Goal: Transaction & Acquisition: Purchase product/service

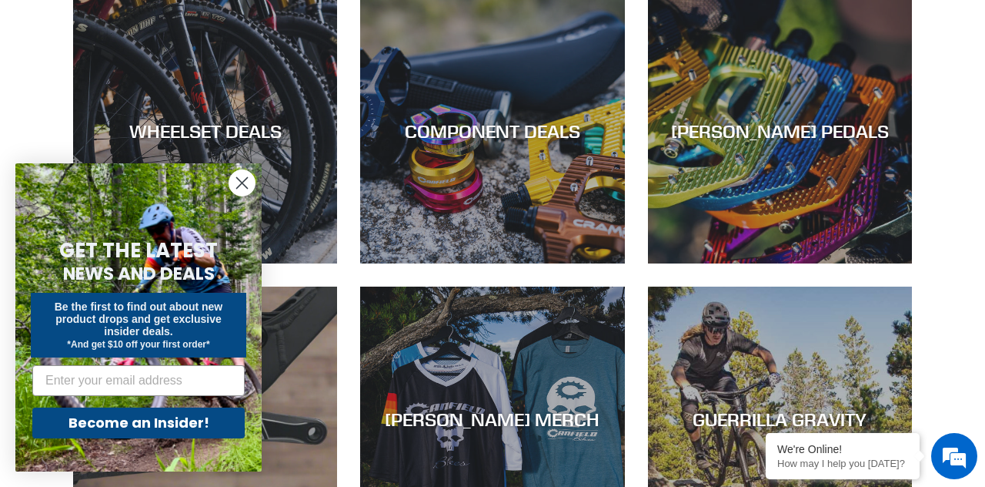
scroll to position [620, 0]
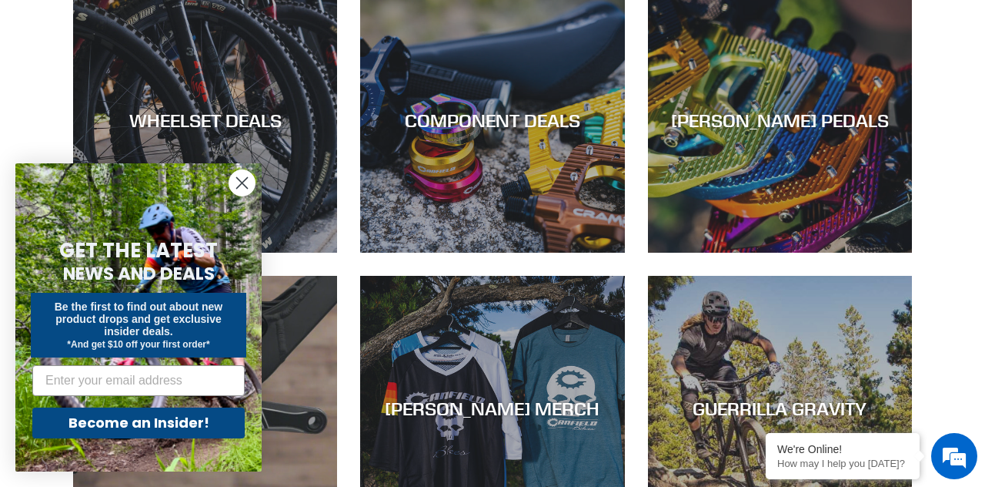
click at [238, 196] on circle "Close dialog" at bounding box center [241, 182] width 25 height 25
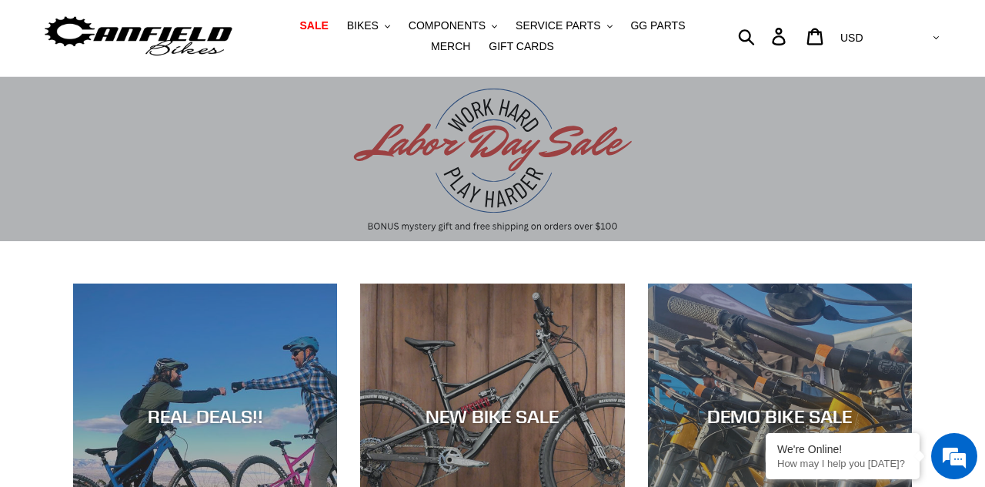
scroll to position [0, 0]
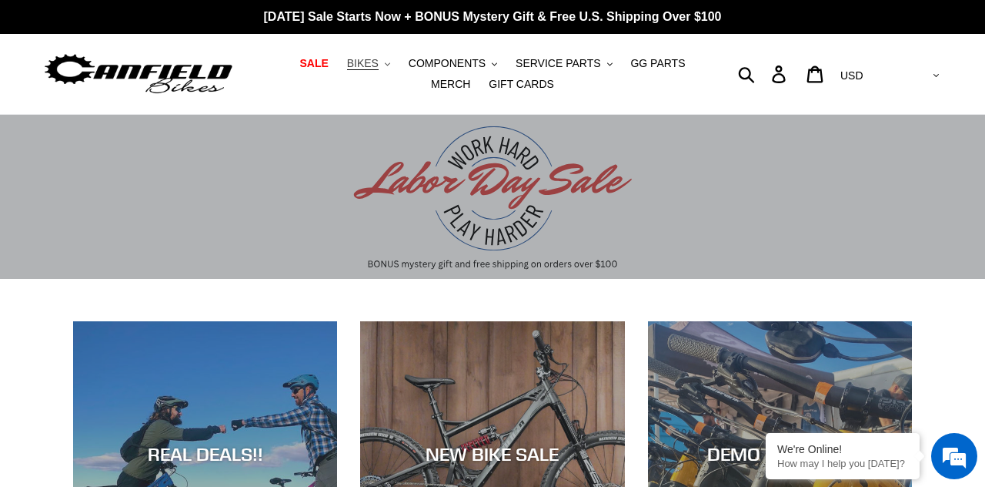
click at [353, 62] on span "BIKES" at bounding box center [363, 63] width 32 height 13
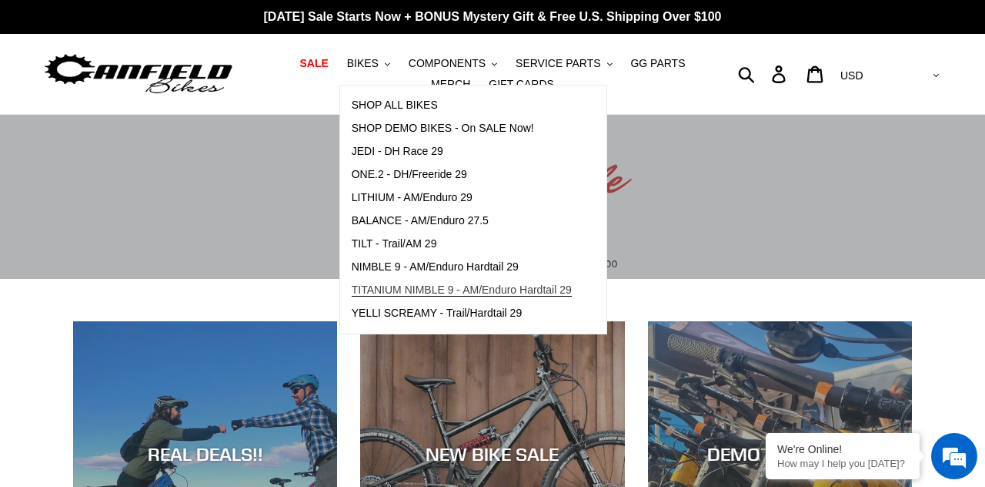
click at [365, 289] on span "TITANIUM NIMBLE 9 - AM/Enduro Hardtail 29" at bounding box center [462, 289] width 220 height 13
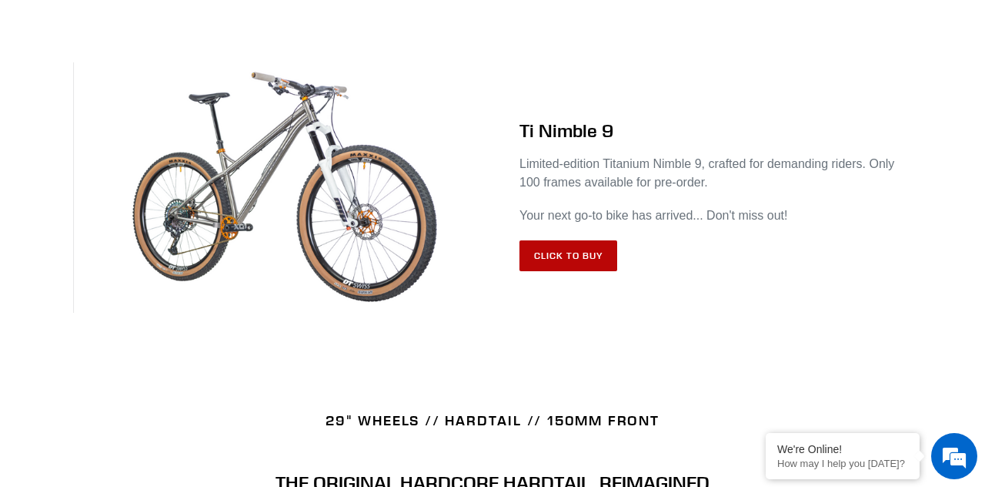
click at [575, 269] on link "Click to Buy" at bounding box center [569, 255] width 98 height 31
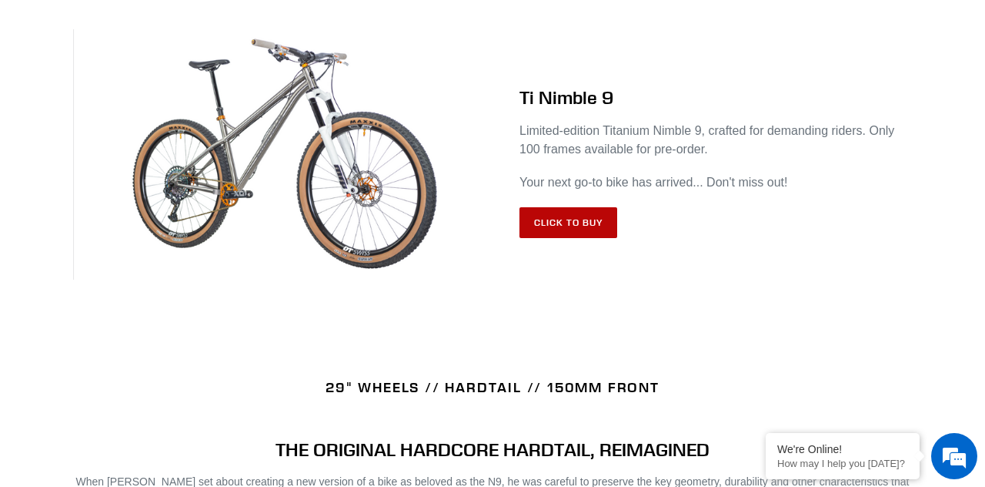
scroll to position [697, 0]
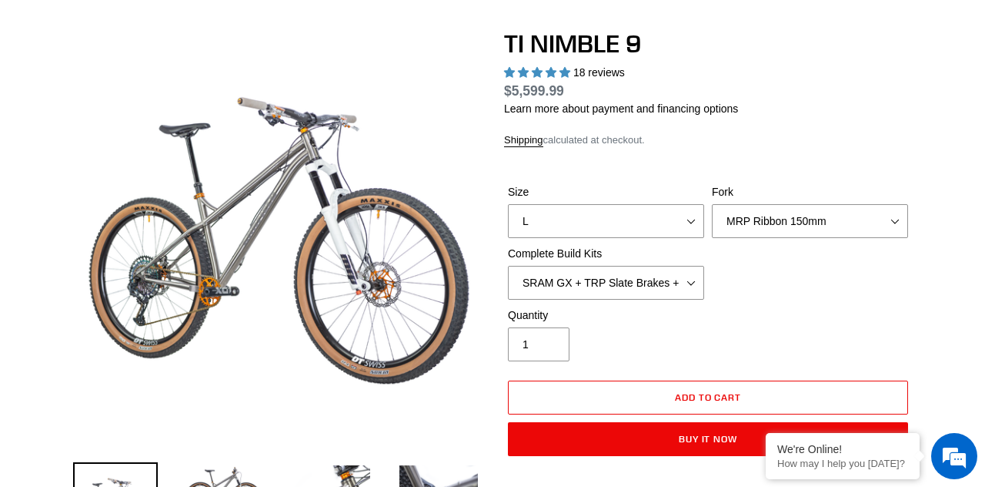
select select "highest-rating"
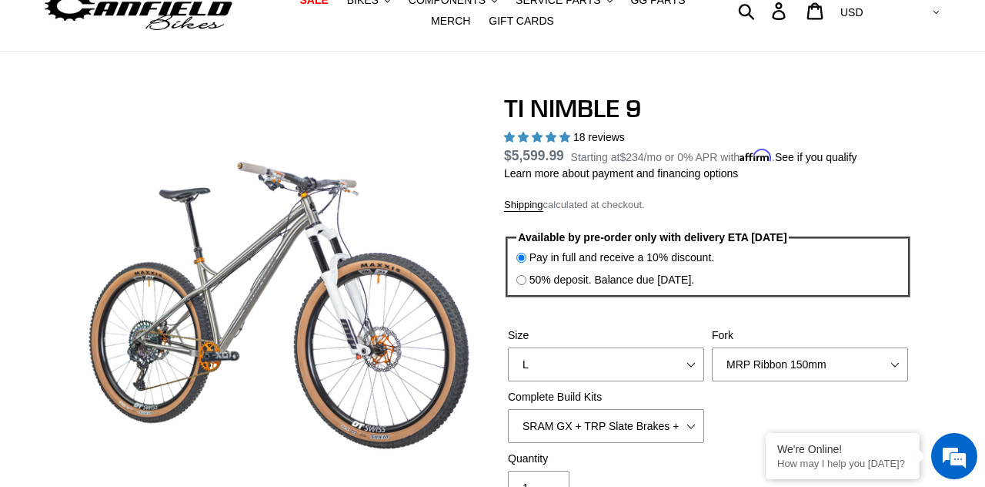
scroll to position [71, 0]
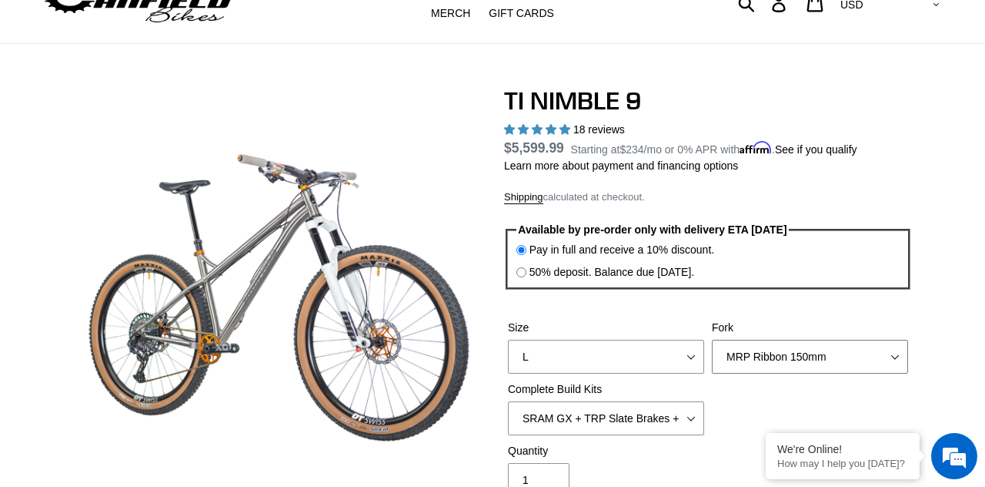
click at [903, 356] on select "MRP Ribbon 150mm RockShox Lyrik 150mm Fox Factory 36 150mm Cane Creek Helm 150m…" at bounding box center [810, 356] width 196 height 34
select select "Fork - None"
click at [712, 339] on select "MRP Ribbon 150mm RockShox Lyrik 150mm Fox Factory 36 150mm Cane Creek Helm 150m…" at bounding box center [810, 356] width 196 height 34
click at [687, 422] on select "SRAM GX + TRP Slate Brakes + Rotors + e13 LG-1 Wheels SHIMANO XT + SHIMANO brak…" at bounding box center [606, 418] width 196 height 34
select select "Complete Build Kit - None (Contact us for Custom Builds)"
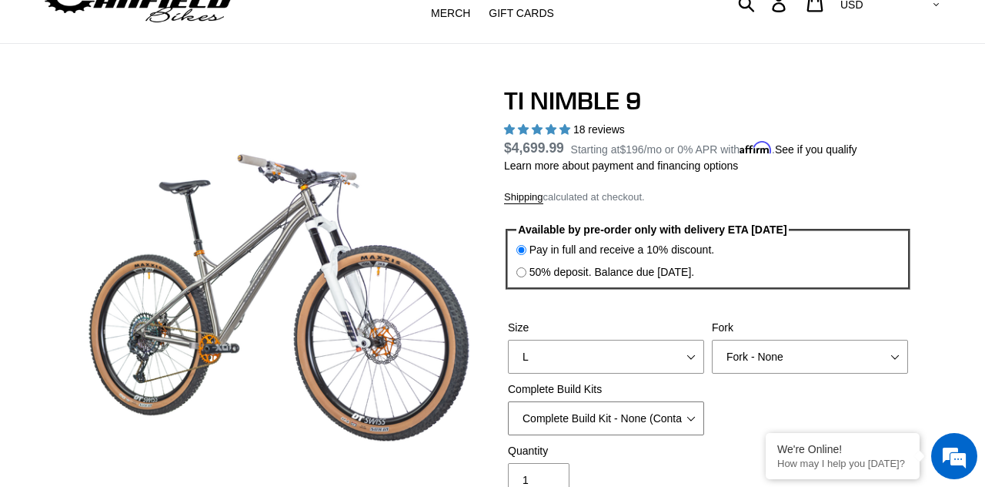
click at [508, 401] on select "SRAM GX + TRP Slate Brakes + Rotors + e13 LG-1 Wheels SHIMANO XT + SHIMANO brak…" at bounding box center [606, 418] width 196 height 34
click at [893, 358] on select "MRP Ribbon 150mm RockShox Lyrik 150mm Fox Factory 36 150mm Cane Creek Helm 150m…" at bounding box center [810, 356] width 196 height 34
click at [859, 443] on div "Quantity 1" at bounding box center [708, 474] width 408 height 62
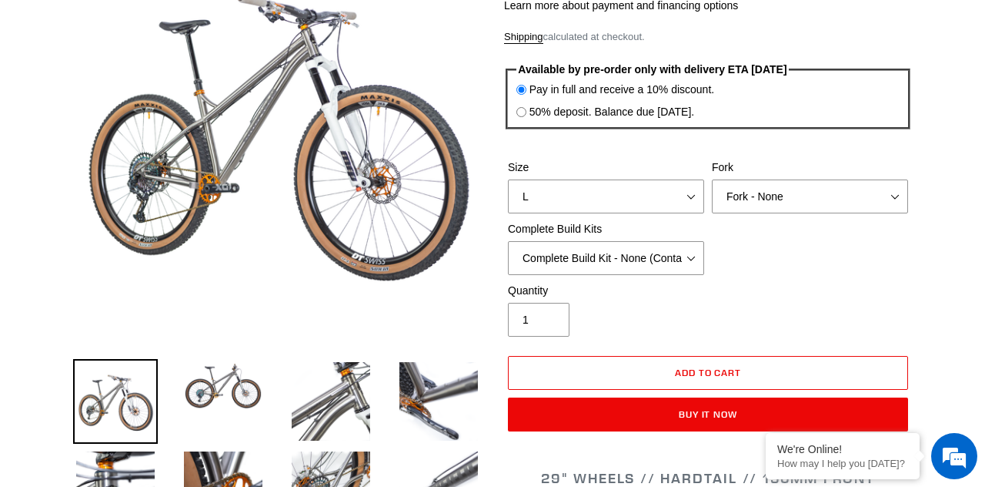
scroll to position [232, 0]
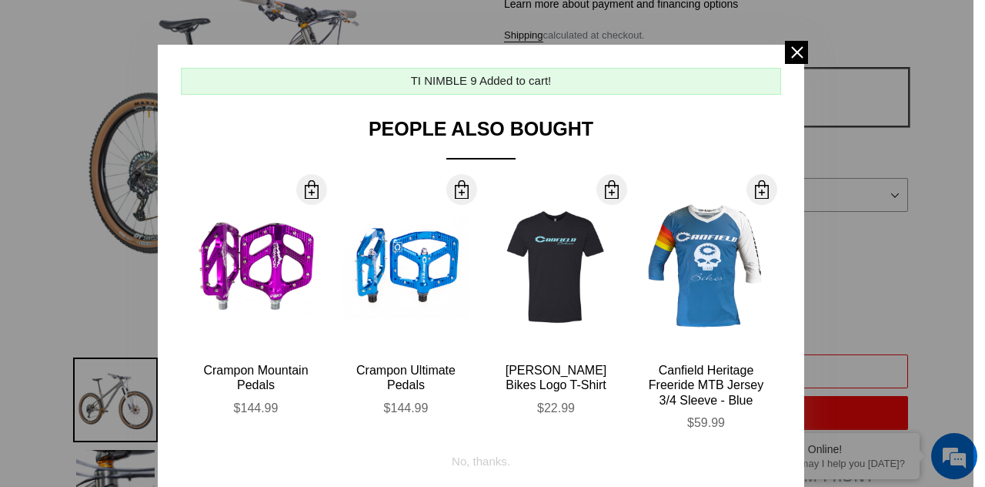
click at [792, 56] on span at bounding box center [796, 52] width 23 height 23
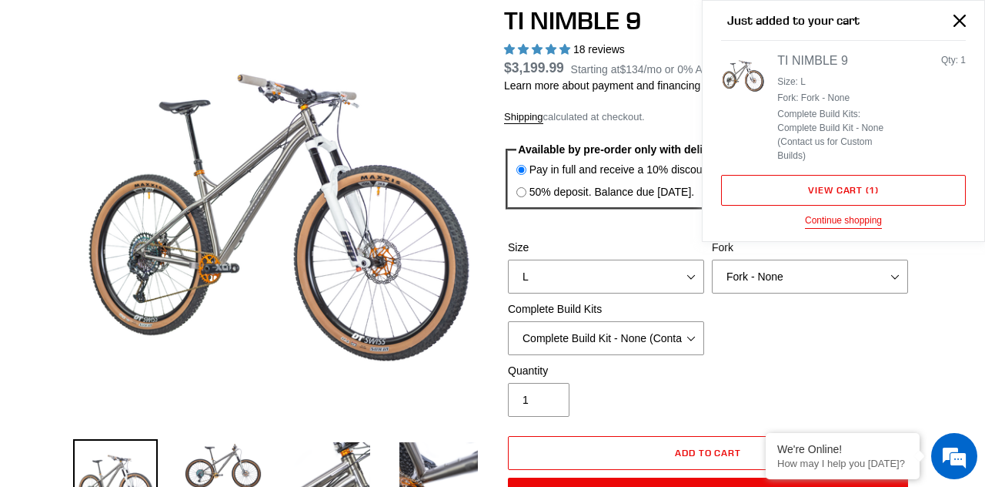
scroll to position [140, 0]
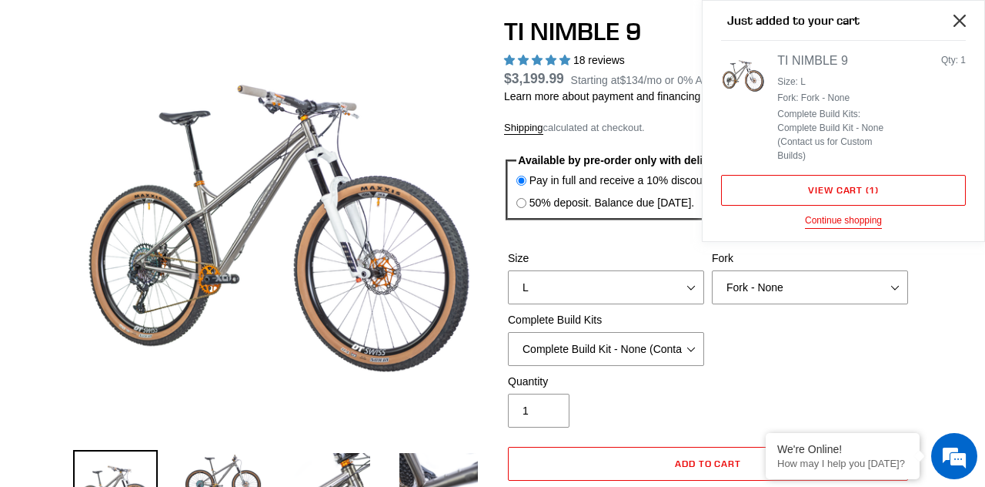
click at [952, 22] on button "Close" at bounding box center [960, 20] width 35 height 35
